Goal: Find specific page/section: Find specific page/section

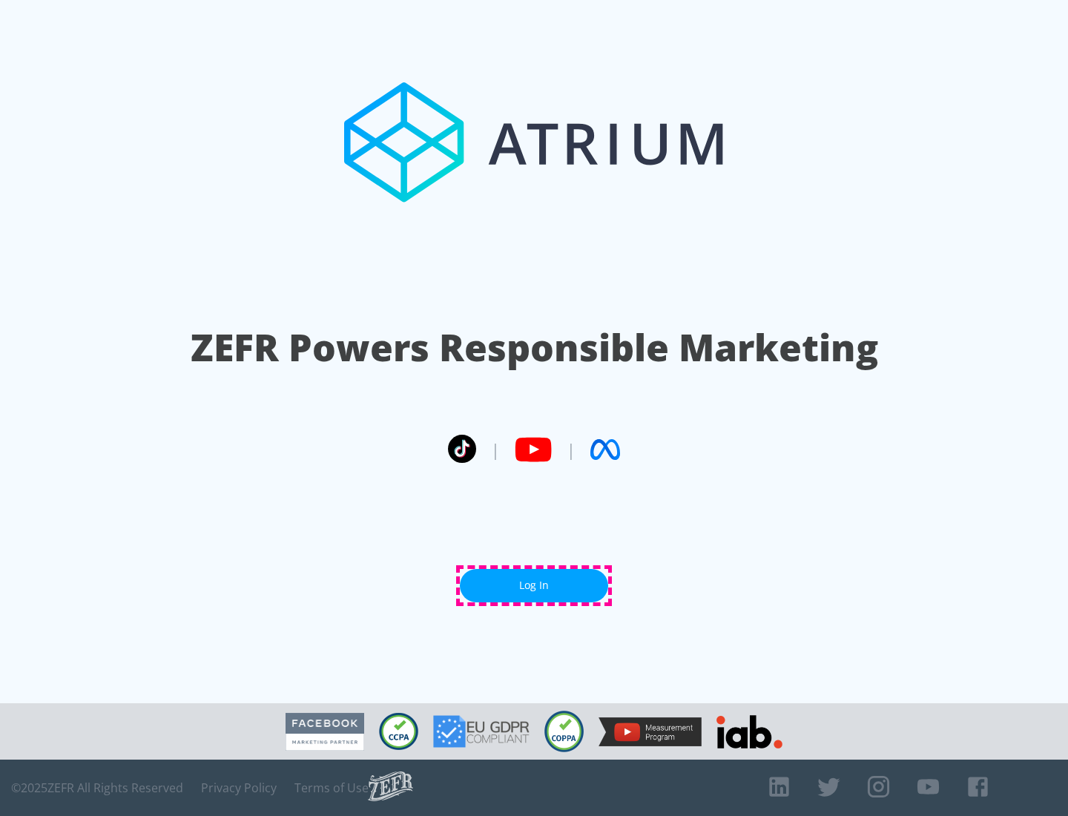
click at [534, 585] on link "Log In" at bounding box center [534, 585] width 148 height 33
